Goal: Transaction & Acquisition: Download file/media

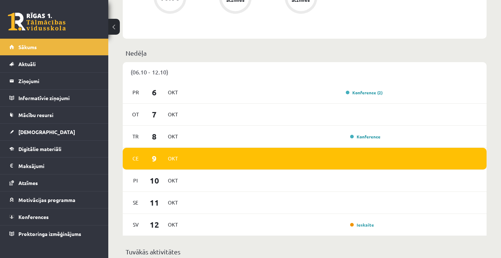
scroll to position [496, 0]
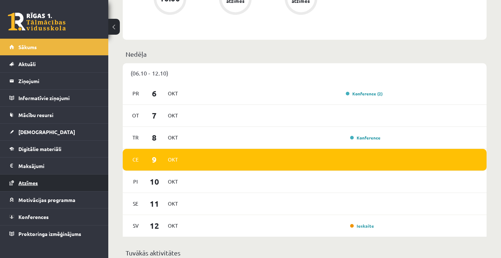
click at [28, 181] on span "Atzīmes" at bounding box center [27, 182] width 19 height 6
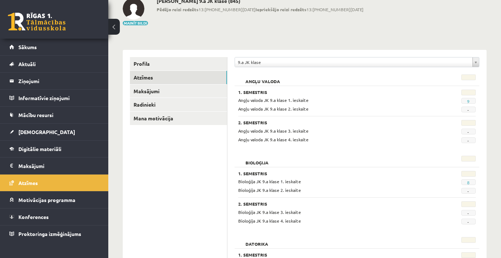
scroll to position [47, 0]
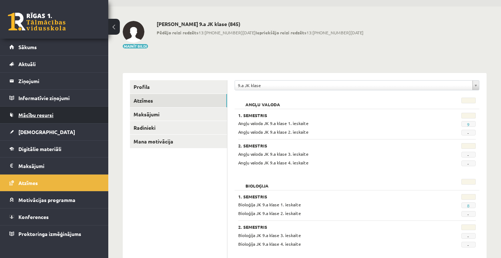
click at [34, 117] on span "Mācību resursi" at bounding box center [35, 114] width 35 height 6
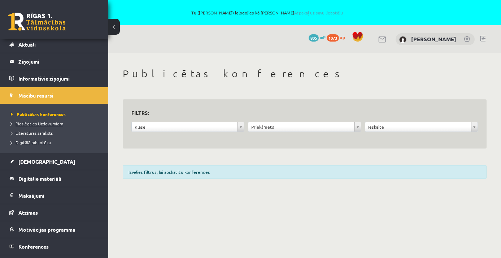
scroll to position [26, 0]
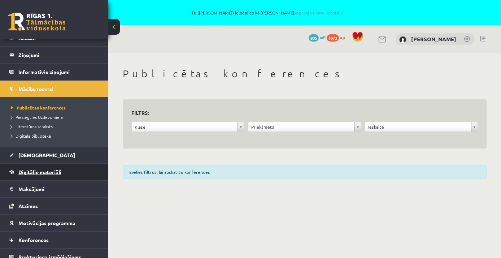
click at [33, 171] on span "Digitālie materiāli" at bounding box center [39, 171] width 43 height 6
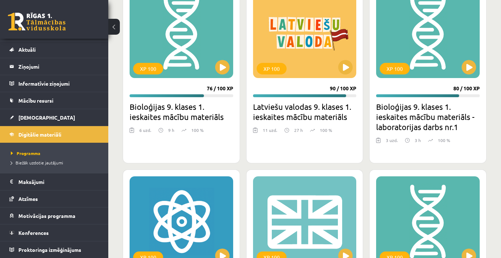
scroll to position [723, 0]
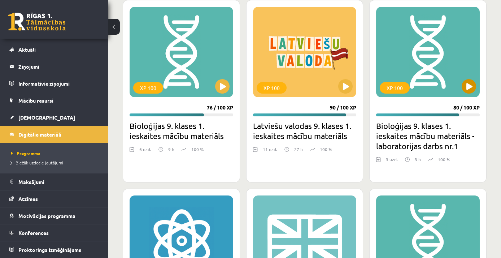
click at [419, 62] on div "XP 100" at bounding box center [428, 52] width 104 height 90
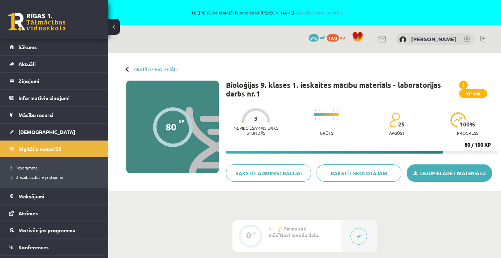
click at [438, 172] on link "Lejupielādēt materiālu" at bounding box center [449, 172] width 85 height 17
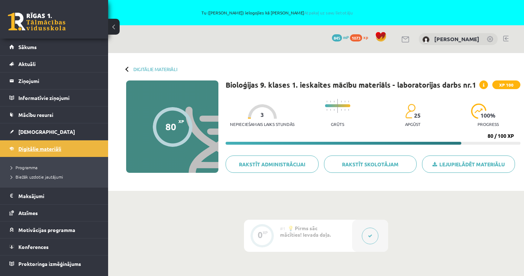
click at [45, 148] on span "Digitālie materiāli" at bounding box center [39, 148] width 43 height 6
